Goal: Transaction & Acquisition: Purchase product/service

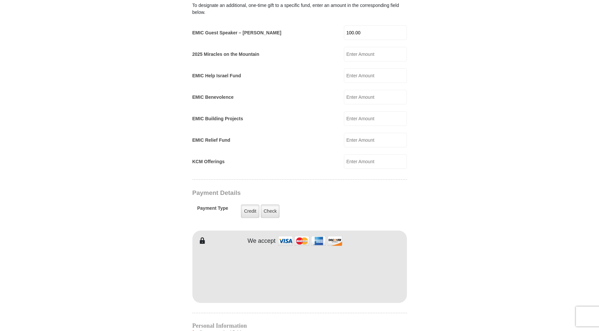
scroll to position [429, 0]
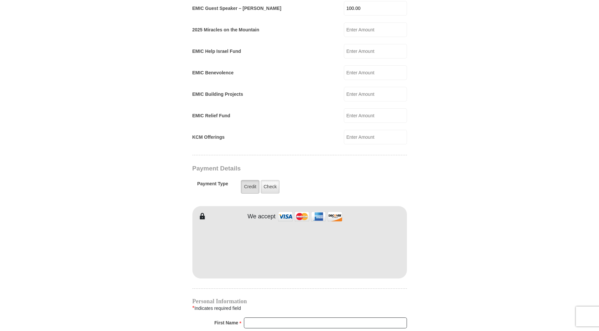
type input "100.00"
click at [246, 180] on label "Credit" at bounding box center [250, 187] width 18 height 14
click at [0, 0] on input "Credit" at bounding box center [0, 0] width 0 height 0
click at [481, 283] on form "[GEOGRAPHIC_DATA][DEMOGRAPHIC_DATA] Online Giving Because of gifts like yours, …" at bounding box center [299, 107] width 376 height 1019
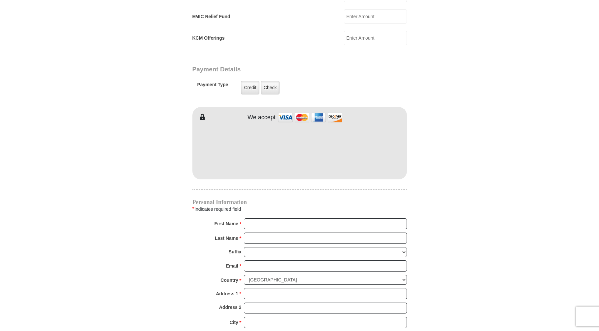
scroll to position [594, 0]
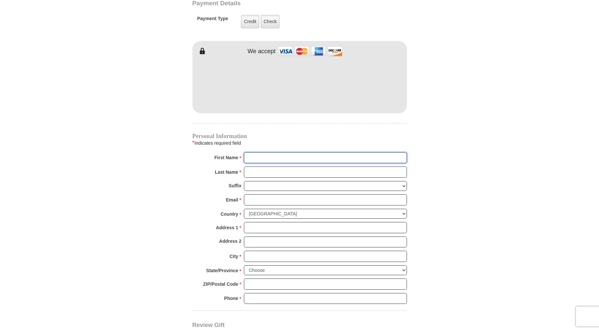
click at [274, 152] on input "First Name *" at bounding box center [325, 157] width 163 height 11
type input "[PERSON_NAME]"
type input "50.00"
type input "Dagenette"
type input "[EMAIL_ADDRESS][DOMAIN_NAME]"
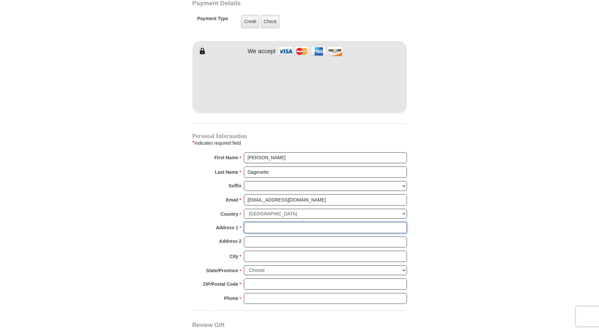
type input "[STREET_ADDRESS][PERSON_NAME]"
type input "Sapulpa"
select select "OK"
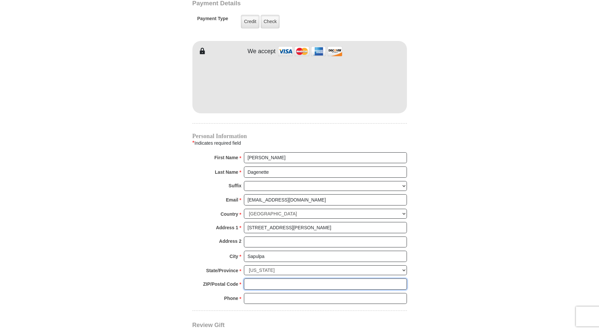
type input "74066"
type input "1918510689"
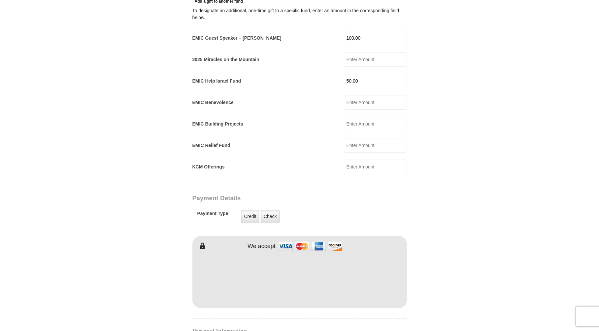
scroll to position [363, 0]
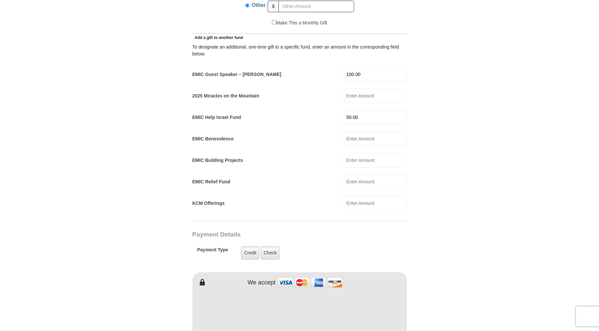
drag, startPoint x: 363, startPoint y: 108, endPoint x: 318, endPoint y: 110, distance: 44.9
click at [319, 110] on div "EMIC Help Israel Fund 50.00 EMIC Help Israel Fund Amount must be a valid number…" at bounding box center [299, 117] width 214 height 15
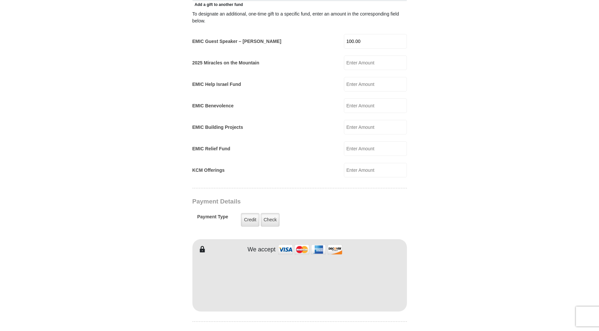
click at [496, 215] on body "[GEOGRAPHIC_DATA][DEMOGRAPHIC_DATA] Online Giving Because of gifts like yours, …" at bounding box center [299, 229] width 599 height 1251
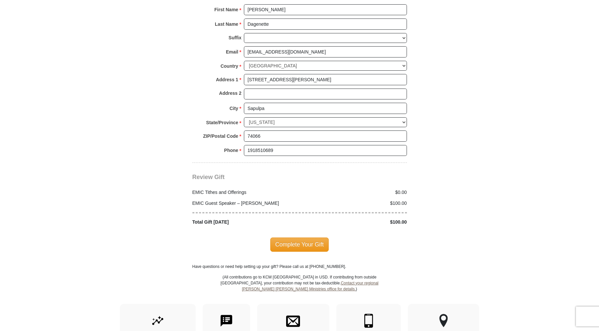
scroll to position [825, 0]
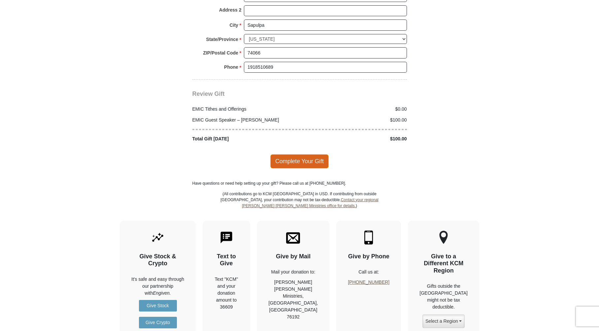
click at [299, 154] on span "Complete Your Gift" at bounding box center [299, 161] width 58 height 14
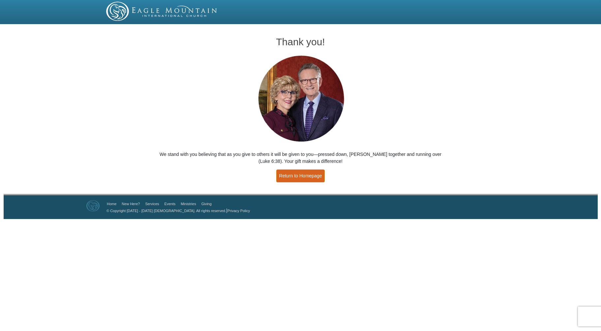
click at [286, 178] on link "Return to Homepage" at bounding box center [300, 175] width 49 height 13
